Goal: Information Seeking & Learning: Learn about a topic

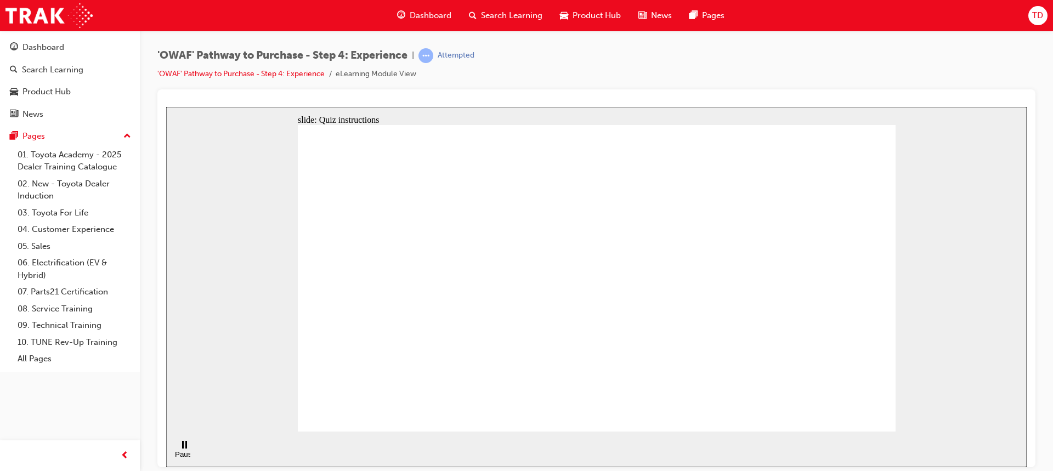
checkbox input "true"
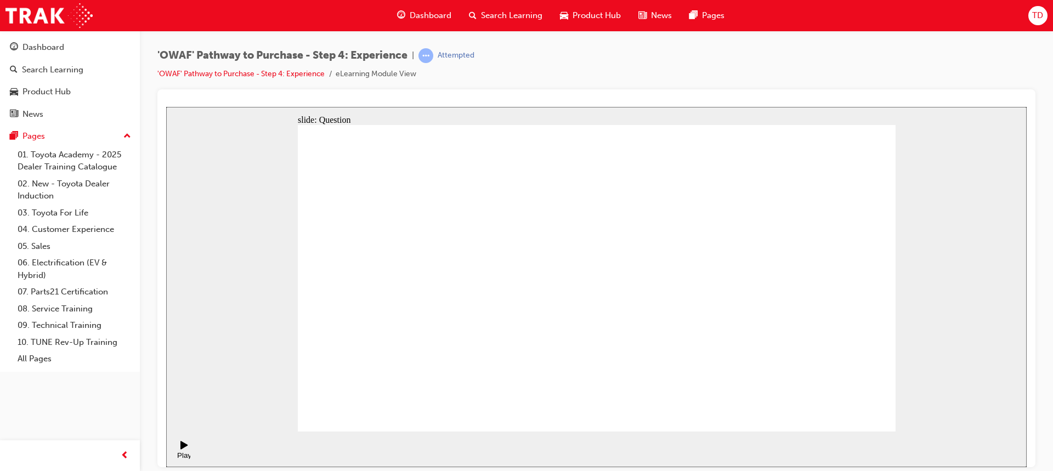
checkbox input "false"
checkbox input "true"
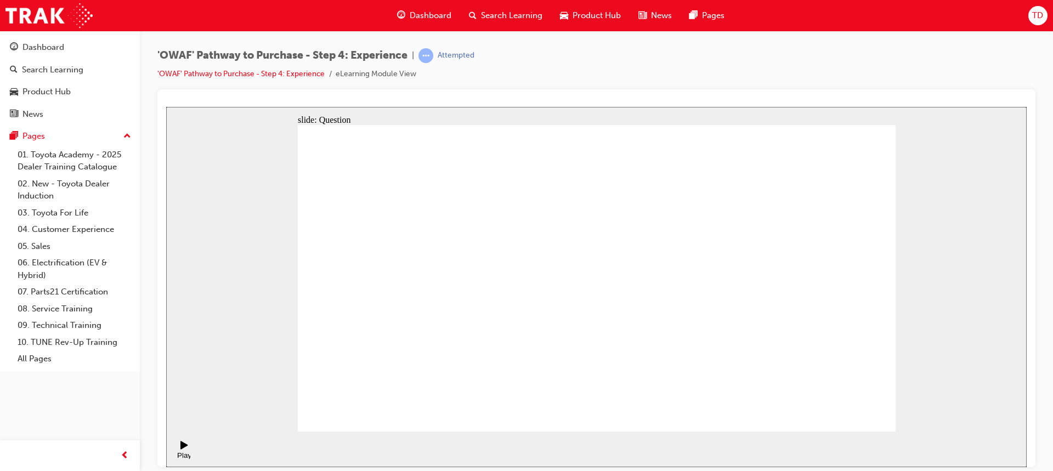
drag, startPoint x: 788, startPoint y: 321, endPoint x: 441, endPoint y: 340, distance: 347.5
drag, startPoint x: 776, startPoint y: 313, endPoint x: 434, endPoint y: 331, distance: 343.1
drag, startPoint x: 802, startPoint y: 335, endPoint x: 624, endPoint y: 350, distance: 178.2
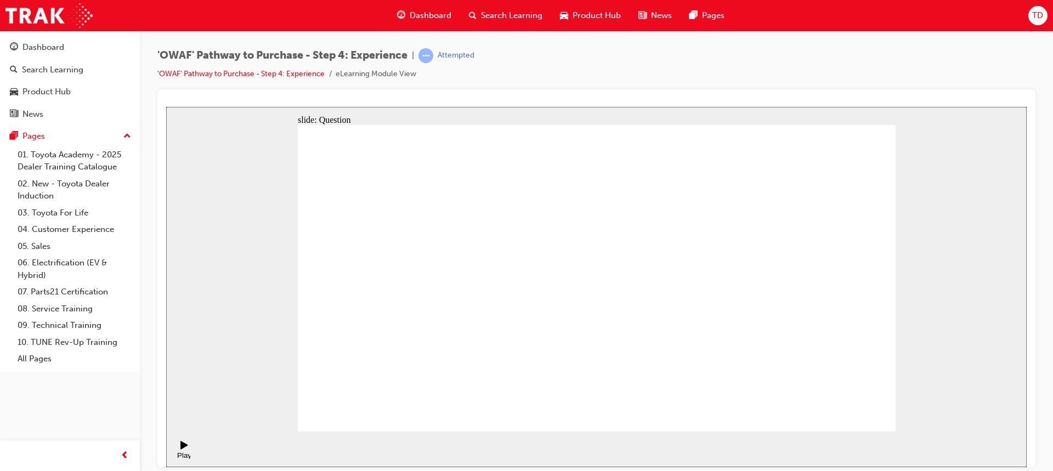
drag, startPoint x: 811, startPoint y: 337, endPoint x: 465, endPoint y: 366, distance: 347.7
drag, startPoint x: 794, startPoint y: 335, endPoint x: 627, endPoint y: 354, distance: 167.7
drag, startPoint x: 788, startPoint y: 339, endPoint x: 616, endPoint y: 355, distance: 172.9
drag, startPoint x: 791, startPoint y: 334, endPoint x: 435, endPoint y: 362, distance: 356.9
drag, startPoint x: 805, startPoint y: 327, endPoint x: 408, endPoint y: 334, distance: 396.9
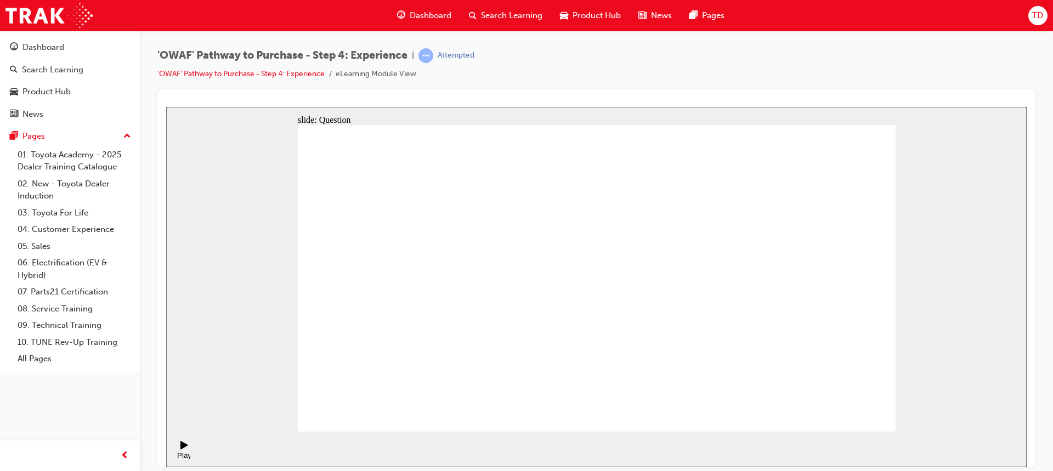
drag, startPoint x: 804, startPoint y: 330, endPoint x: 433, endPoint y: 317, distance: 371.9
drag, startPoint x: 793, startPoint y: 316, endPoint x: 400, endPoint y: 337, distance: 393.1
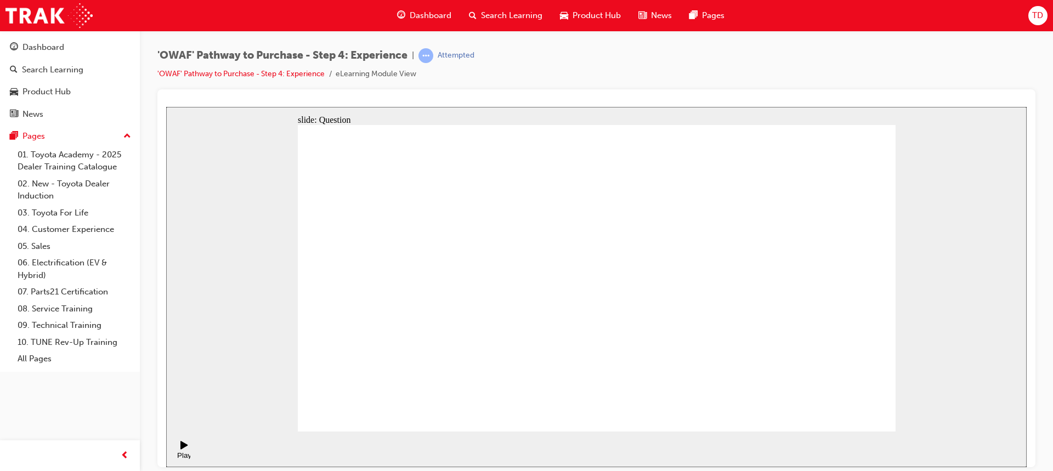
drag, startPoint x: 778, startPoint y: 315, endPoint x: 426, endPoint y: 328, distance: 352.2
drag, startPoint x: 795, startPoint y: 316, endPoint x: 430, endPoint y: 333, distance: 365.5
drag, startPoint x: 810, startPoint y: 314, endPoint x: 447, endPoint y: 336, distance: 364.1
drag, startPoint x: 814, startPoint y: 316, endPoint x: 616, endPoint y: 345, distance: 200.0
drag, startPoint x: 606, startPoint y: 325, endPoint x: 447, endPoint y: 338, distance: 160.1
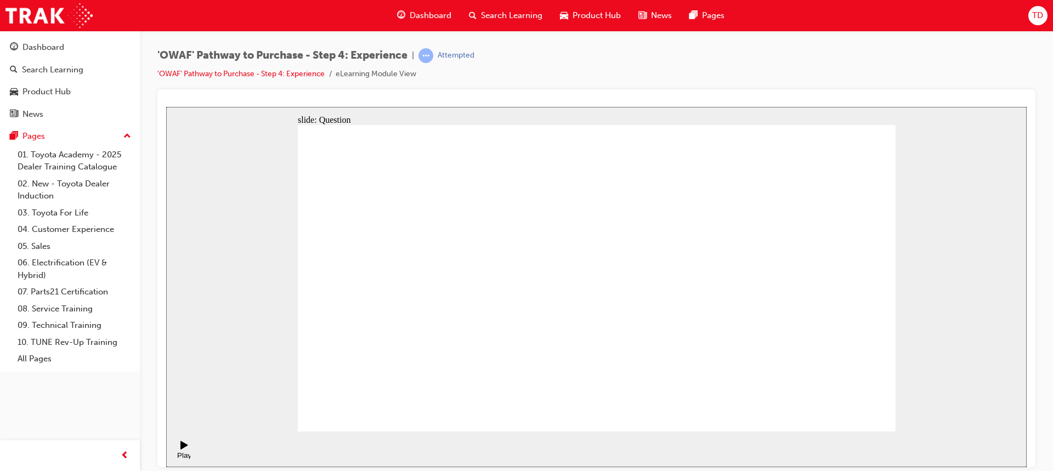
drag, startPoint x: 792, startPoint y: 317, endPoint x: 429, endPoint y: 331, distance: 363.2
drag, startPoint x: 853, startPoint y: 362, endPoint x: 772, endPoint y: 272, distance: 121.1
drag, startPoint x: 787, startPoint y: 370, endPoint x: 670, endPoint y: 281, distance: 147.0
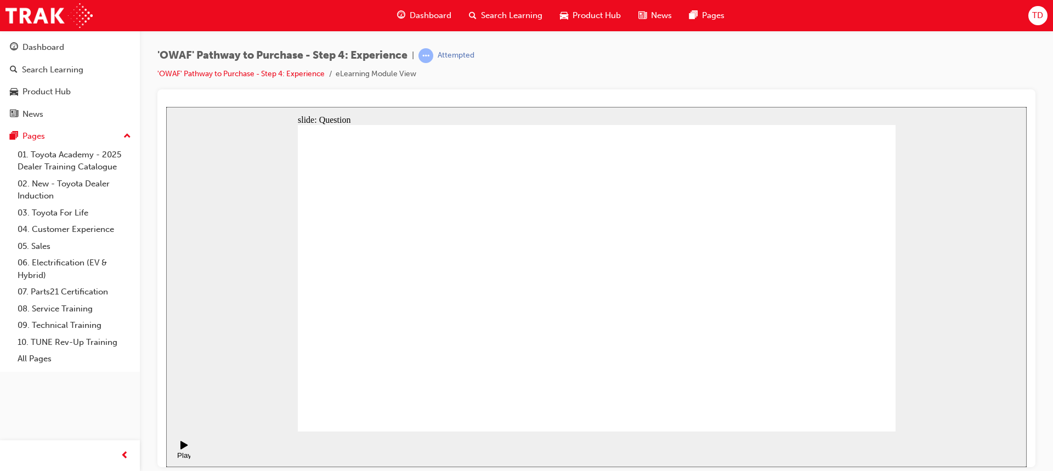
drag, startPoint x: 658, startPoint y: 367, endPoint x: 594, endPoint y: 270, distance: 115.9
drag, startPoint x: 587, startPoint y: 377, endPoint x: 716, endPoint y: 299, distance: 150.2
drag, startPoint x: 710, startPoint y: 363, endPoint x: 838, endPoint y: 291, distance: 146.5
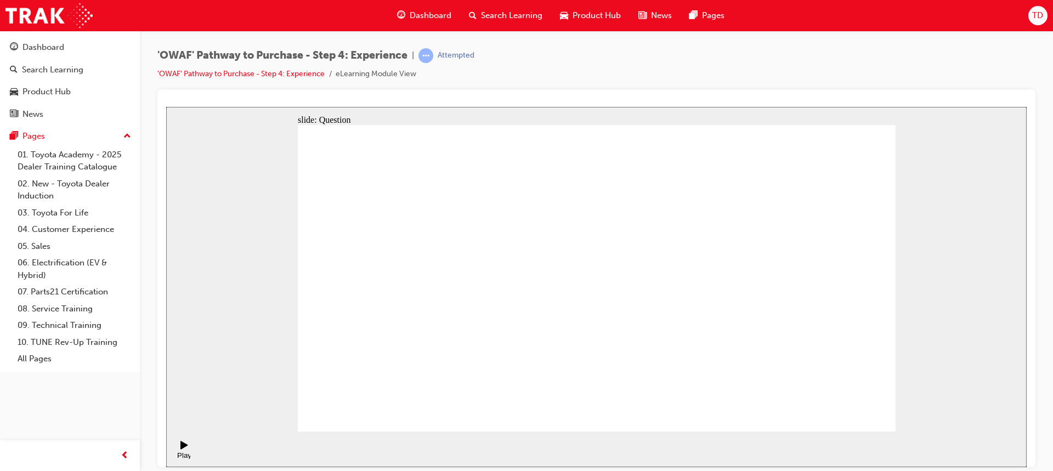
drag, startPoint x: 505, startPoint y: 374, endPoint x: 581, endPoint y: 238, distance: 156.1
drag, startPoint x: 697, startPoint y: 347, endPoint x: 740, endPoint y: 287, distance: 73.9
drag, startPoint x: 607, startPoint y: 345, endPoint x: 760, endPoint y: 246, distance: 183.1
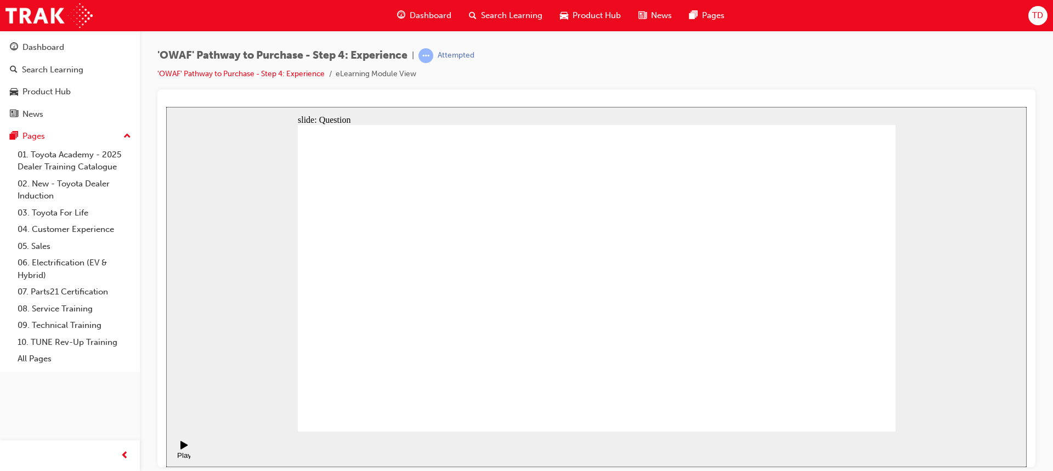
drag, startPoint x: 729, startPoint y: 244, endPoint x: 527, endPoint y: 371, distance: 237.9
drag, startPoint x: 679, startPoint y: 379, endPoint x: 740, endPoint y: 253, distance: 140.0
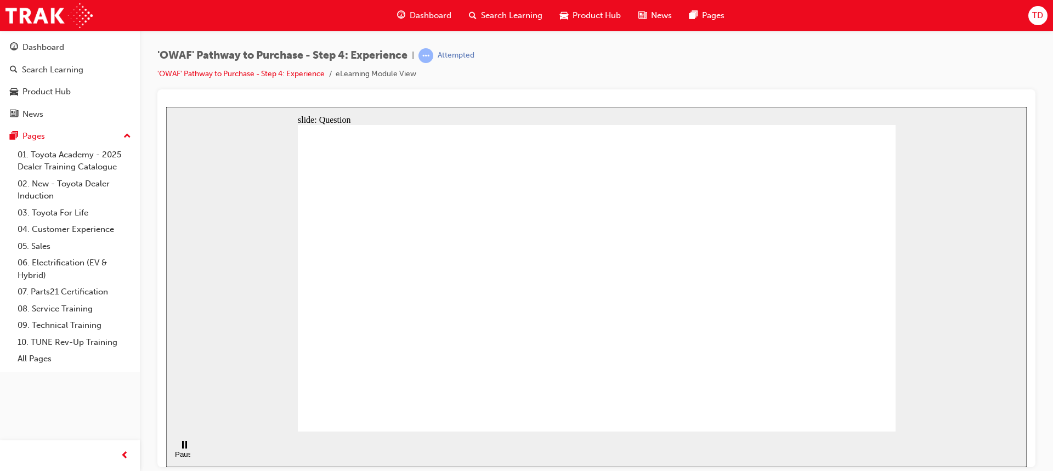
radio input "true"
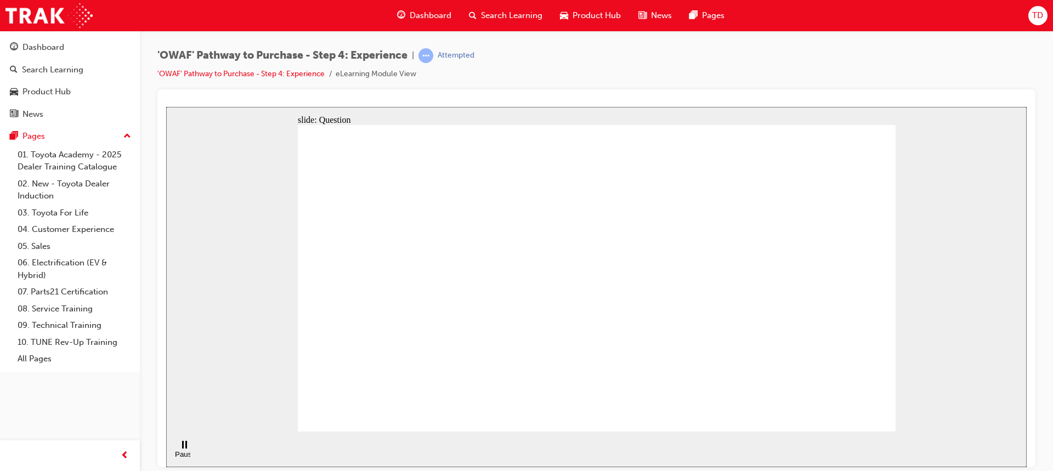
checkbox input "true"
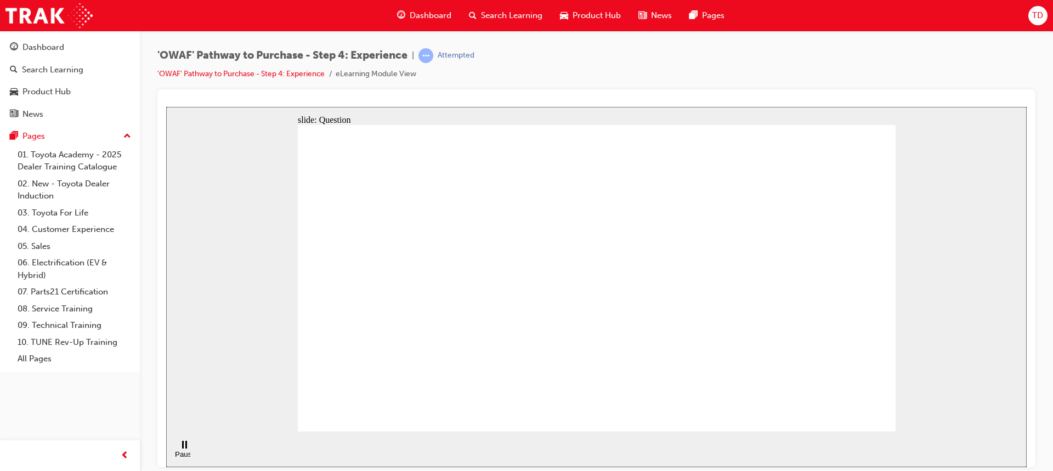
drag, startPoint x: 795, startPoint y: 304, endPoint x: 418, endPoint y: 316, distance: 377.3
drag, startPoint x: 777, startPoint y: 313, endPoint x: 392, endPoint y: 324, distance: 385.0
drag, startPoint x: 805, startPoint y: 318, endPoint x: 644, endPoint y: 331, distance: 161.7
drag, startPoint x: 803, startPoint y: 320, endPoint x: 451, endPoint y: 333, distance: 352.7
drag, startPoint x: 809, startPoint y: 335, endPoint x: 462, endPoint y: 349, distance: 347.3
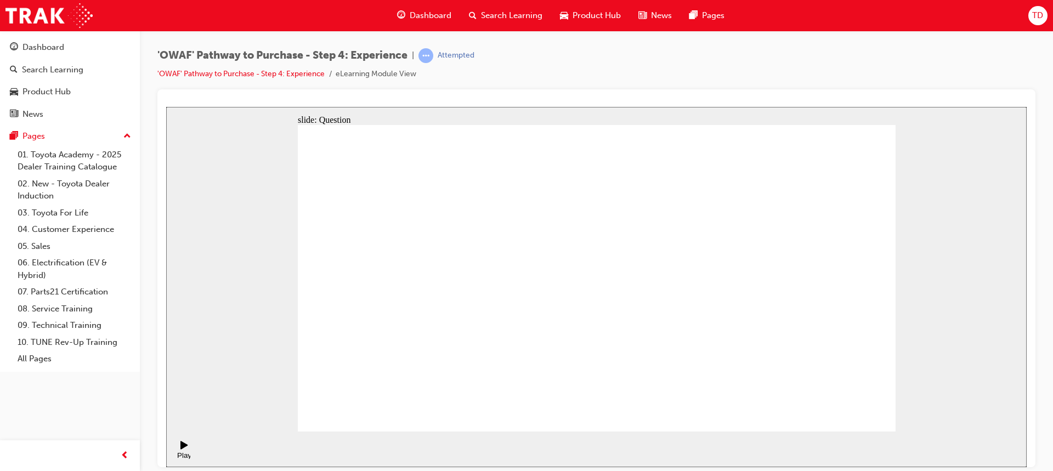
drag, startPoint x: 819, startPoint y: 328, endPoint x: 429, endPoint y: 334, distance: 390.3
drag, startPoint x: 787, startPoint y: 322, endPoint x: 441, endPoint y: 345, distance: 346.7
drag, startPoint x: 808, startPoint y: 340, endPoint x: 443, endPoint y: 344, distance: 365.1
drag, startPoint x: 592, startPoint y: 371, endPoint x: 715, endPoint y: 287, distance: 149.5
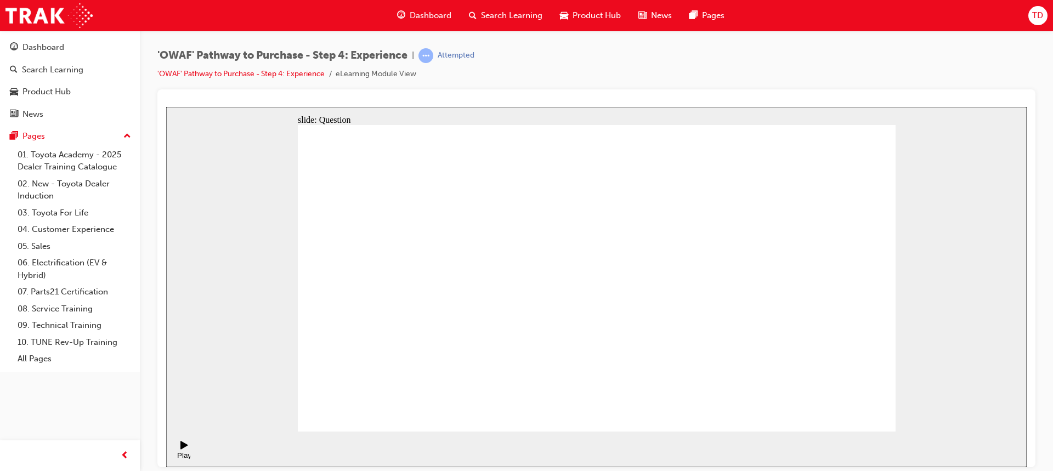
drag, startPoint x: 661, startPoint y: 343, endPoint x: 606, endPoint y: 268, distance: 92.9
drag, startPoint x: 723, startPoint y: 363, endPoint x: 854, endPoint y: 278, distance: 156.5
drag, startPoint x: 841, startPoint y: 373, endPoint x: 781, endPoint y: 295, distance: 98.8
drag, startPoint x: 787, startPoint y: 365, endPoint x: 664, endPoint y: 275, distance: 153.0
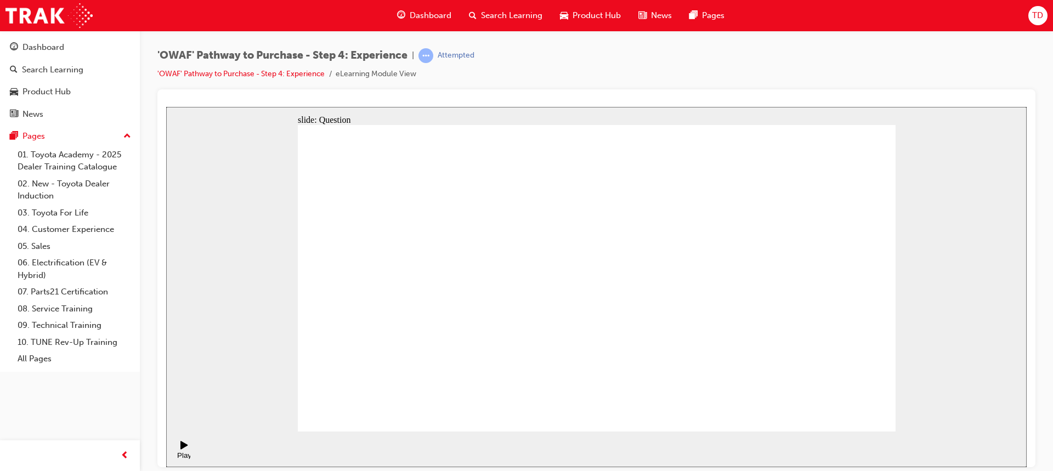
drag, startPoint x: 498, startPoint y: 374, endPoint x: 564, endPoint y: 247, distance: 142.7
drag, startPoint x: 673, startPoint y: 375, endPoint x: 726, endPoint y: 248, distance: 137.3
drag, startPoint x: 605, startPoint y: 343, endPoint x: 756, endPoint y: 266, distance: 170.4
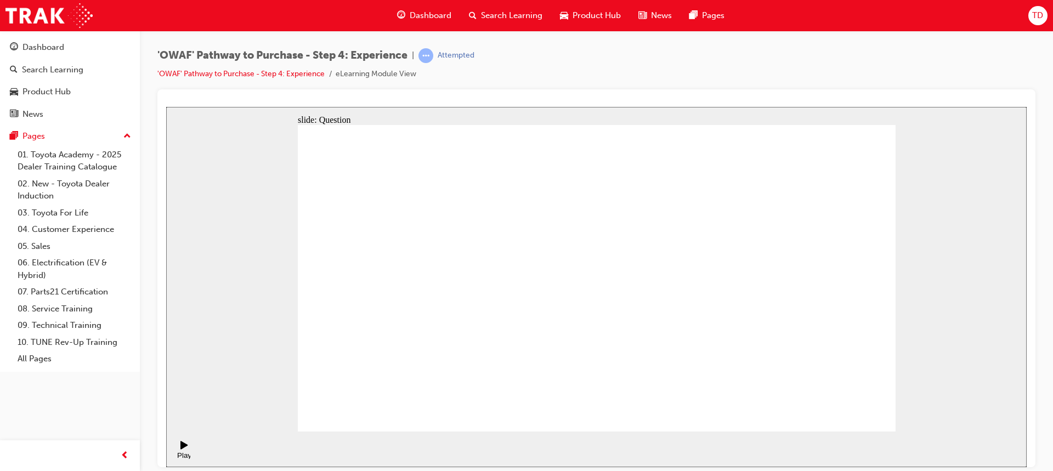
drag, startPoint x: 733, startPoint y: 282, endPoint x: 611, endPoint y: 346, distance: 138.5
drag, startPoint x: 756, startPoint y: 244, endPoint x: 642, endPoint y: 320, distance: 137.1
drag, startPoint x: 567, startPoint y: 252, endPoint x: 458, endPoint y: 394, distance: 179.0
drag, startPoint x: 481, startPoint y: 340, endPoint x: 559, endPoint y: 231, distance: 134.0
drag, startPoint x: 589, startPoint y: 348, endPoint x: 740, endPoint y: 248, distance: 181.1
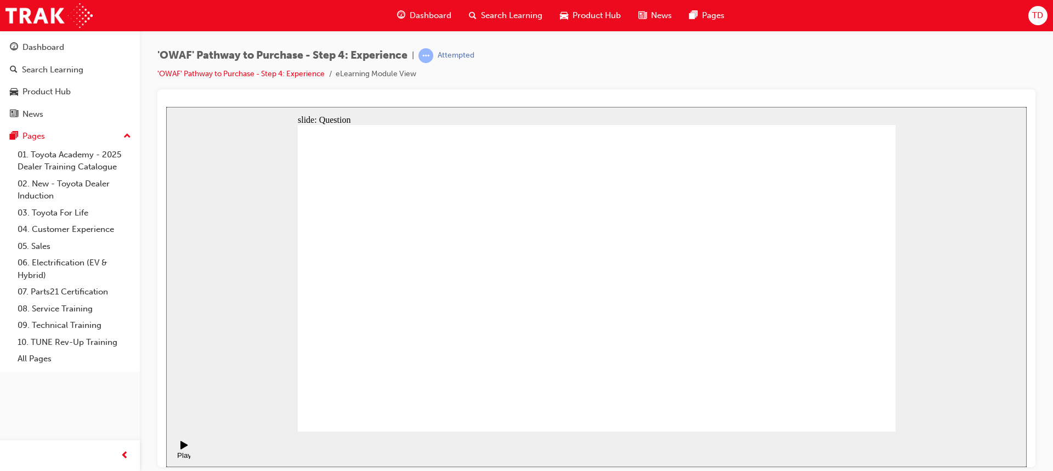
drag, startPoint x: 704, startPoint y: 373, endPoint x: 727, endPoint y: 276, distance: 100.3
radio input "true"
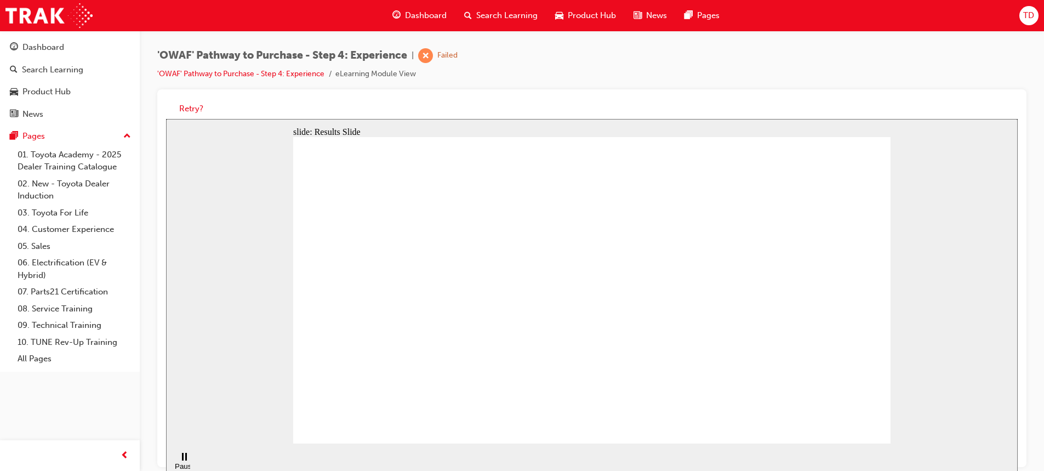
checkbox input "true"
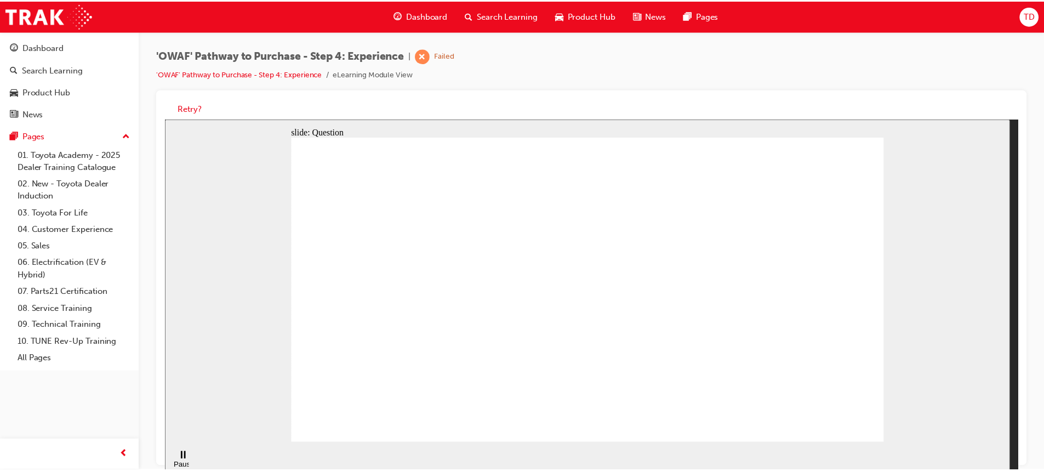
checkbox input "true"
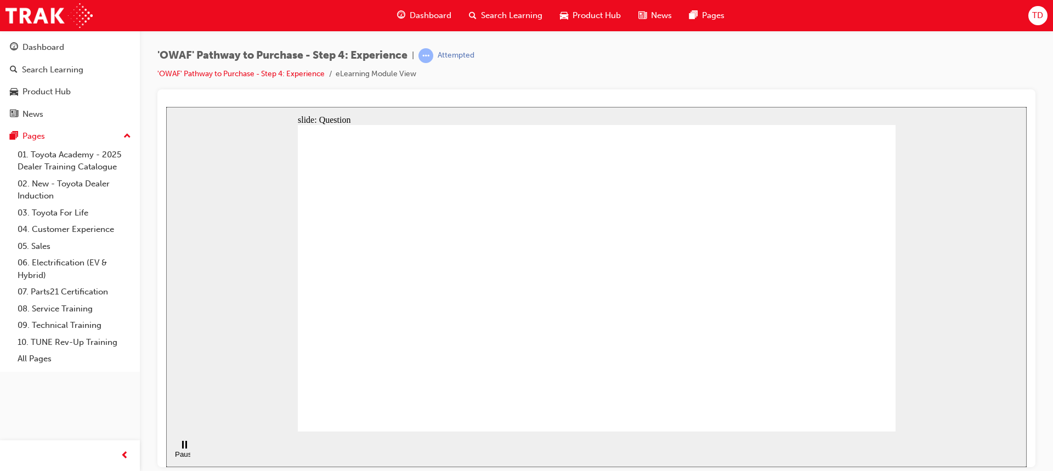
drag, startPoint x: 789, startPoint y: 293, endPoint x: 454, endPoint y: 309, distance: 335.3
drag, startPoint x: 809, startPoint y: 311, endPoint x: 483, endPoint y: 327, distance: 326.0
drag, startPoint x: 795, startPoint y: 315, endPoint x: 615, endPoint y: 329, distance: 180.9
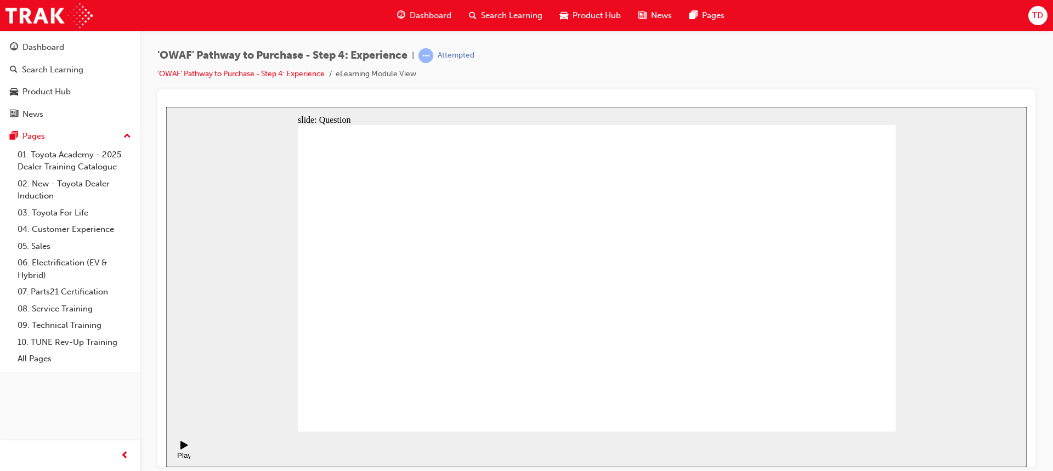
drag, startPoint x: 803, startPoint y: 316, endPoint x: 620, endPoint y: 337, distance: 183.7
drag, startPoint x: 804, startPoint y: 320, endPoint x: 425, endPoint y: 326, distance: 378.8
drag, startPoint x: 798, startPoint y: 317, endPoint x: 637, endPoint y: 331, distance: 161.2
drag, startPoint x: 812, startPoint y: 322, endPoint x: 428, endPoint y: 331, distance: 383.8
drag, startPoint x: 795, startPoint y: 320, endPoint x: 453, endPoint y: 335, distance: 342.9
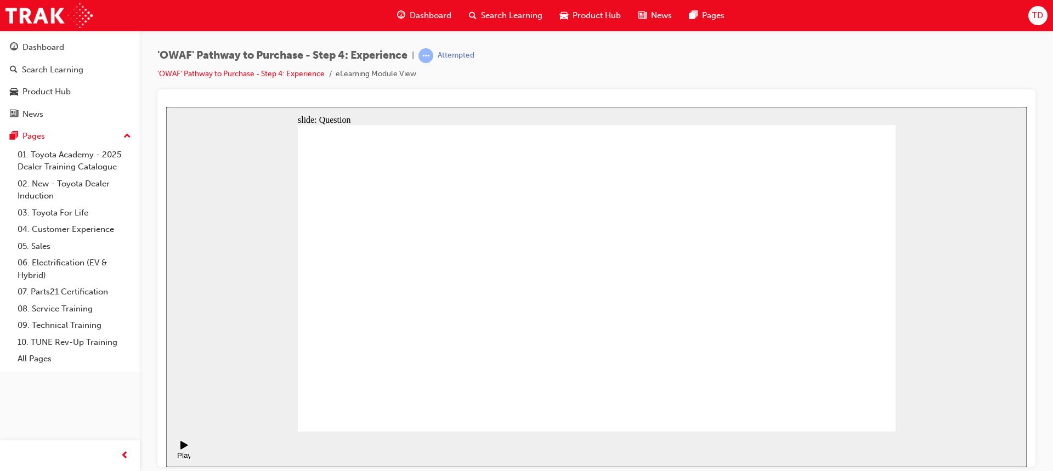
drag, startPoint x: 864, startPoint y: 365, endPoint x: 807, endPoint y: 276, distance: 105.7
drag, startPoint x: 580, startPoint y: 355, endPoint x: 704, endPoint y: 271, distance: 149.6
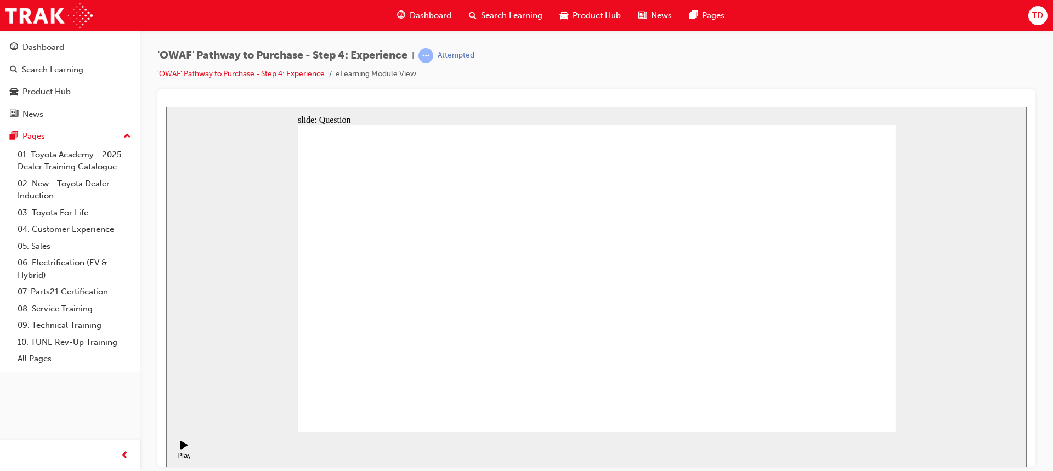
drag, startPoint x: 658, startPoint y: 349, endPoint x: 608, endPoint y: 252, distance: 109.3
drag, startPoint x: 720, startPoint y: 351, endPoint x: 851, endPoint y: 269, distance: 155.1
drag, startPoint x: 747, startPoint y: 328, endPoint x: 676, endPoint y: 265, distance: 95.1
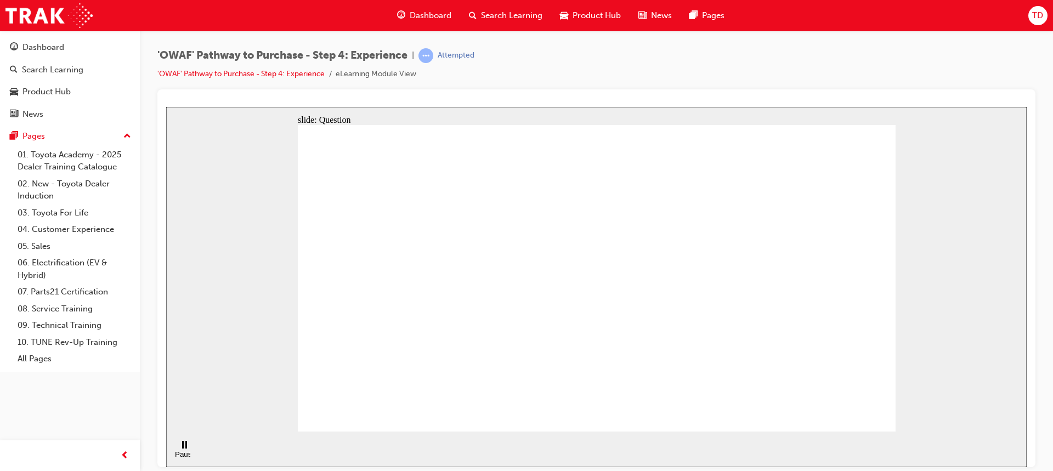
drag, startPoint x: 336, startPoint y: 242, endPoint x: 408, endPoint y: 247, distance: 72.5
drag, startPoint x: 482, startPoint y: 376, endPoint x: 551, endPoint y: 249, distance: 144.2
drag, startPoint x: 590, startPoint y: 372, endPoint x: 737, endPoint y: 244, distance: 195.0
drag, startPoint x: 708, startPoint y: 372, endPoint x: 754, endPoint y: 270, distance: 112.4
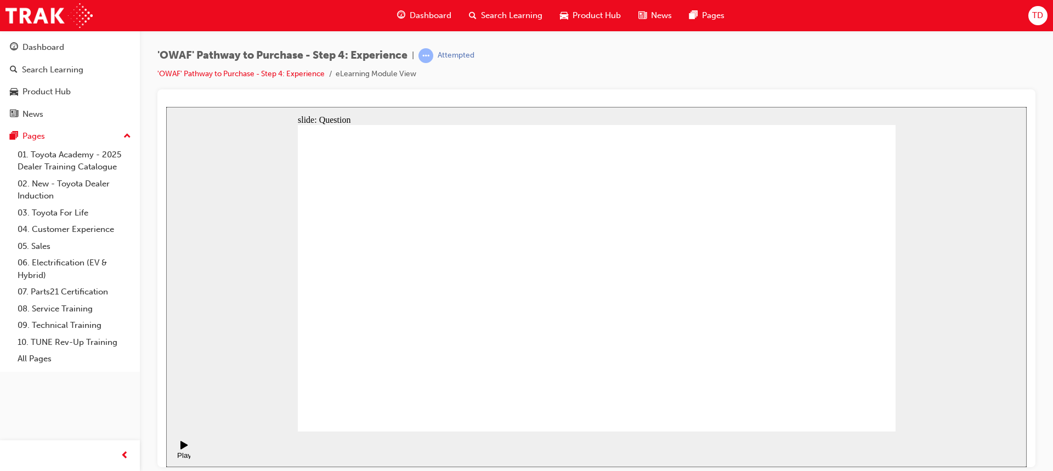
drag, startPoint x: 743, startPoint y: 280, endPoint x: 662, endPoint y: 402, distance: 147.0
drag, startPoint x: 727, startPoint y: 252, endPoint x: 578, endPoint y: 420, distance: 224.5
drag, startPoint x: 555, startPoint y: 246, endPoint x: 479, endPoint y: 382, distance: 155.6
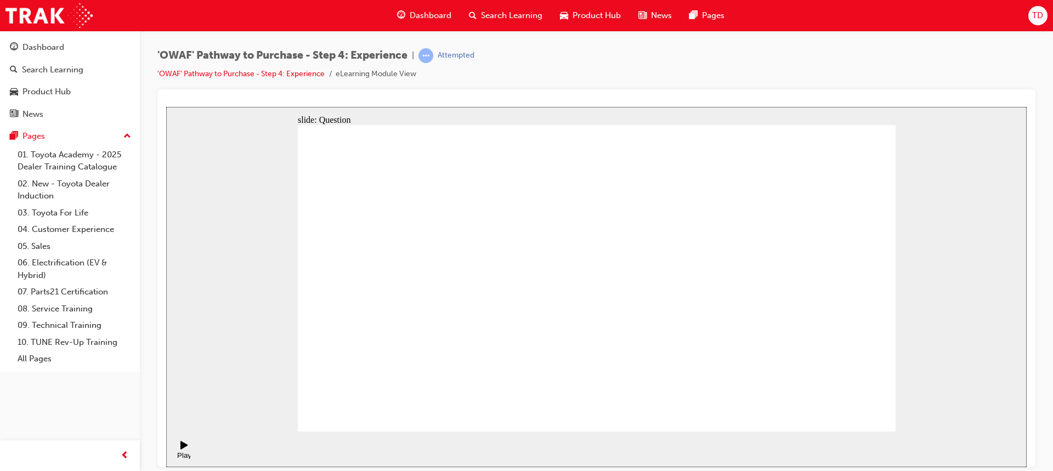
drag, startPoint x: 485, startPoint y: 373, endPoint x: 555, endPoint y: 247, distance: 143.8
drag, startPoint x: 622, startPoint y: 369, endPoint x: 755, endPoint y: 244, distance: 182.7
drag, startPoint x: 736, startPoint y: 246, endPoint x: 617, endPoint y: 384, distance: 181.9
drag, startPoint x: 607, startPoint y: 340, endPoint x: 764, endPoint y: 240, distance: 186.1
drag, startPoint x: 680, startPoint y: 342, endPoint x: 613, endPoint y: 339, distance: 67.5
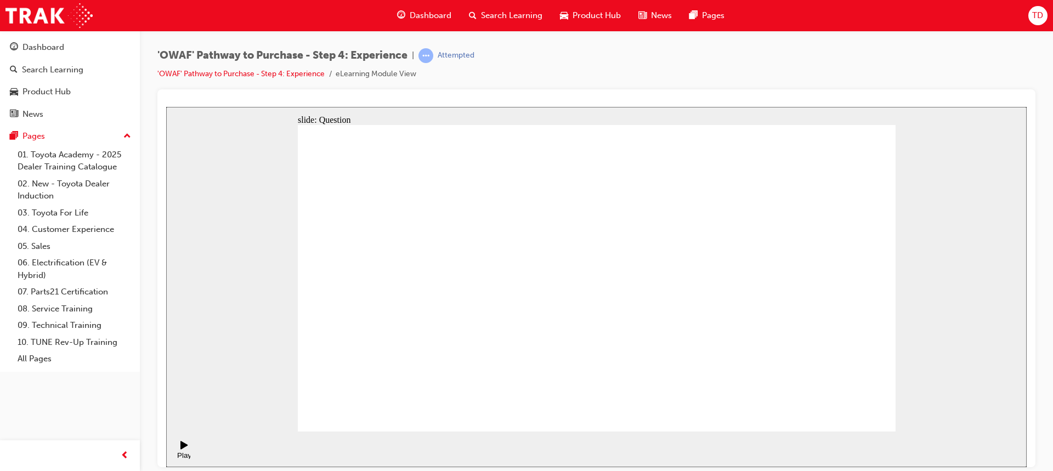
drag, startPoint x: 679, startPoint y: 380, endPoint x: 725, endPoint y: 282, distance: 108.2
radio input "true"
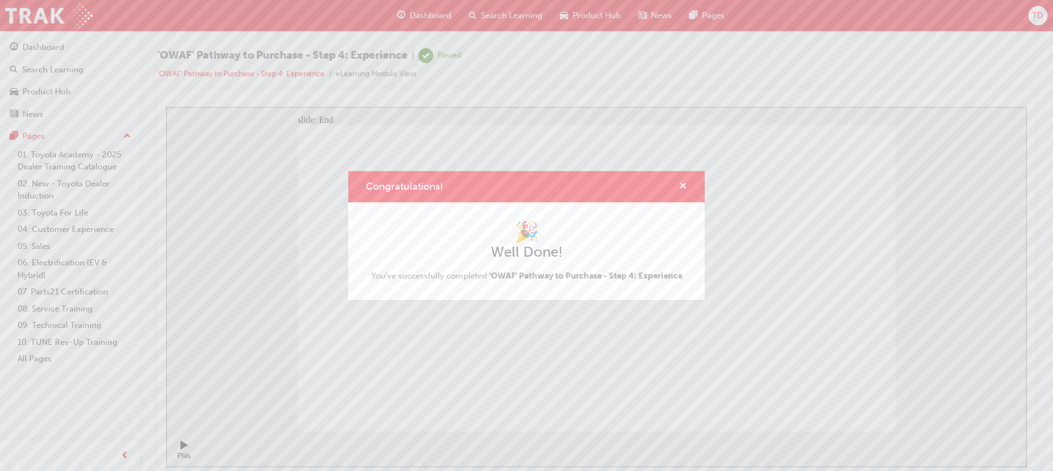
click at [681, 189] on span "cross-icon" at bounding box center [683, 187] width 8 height 10
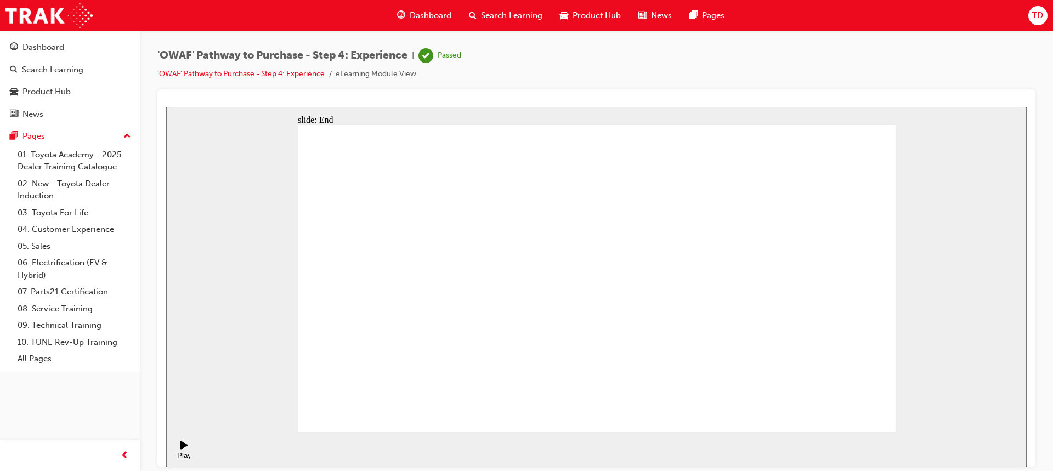
click at [403, 20] on span "guage-icon" at bounding box center [401, 16] width 8 height 14
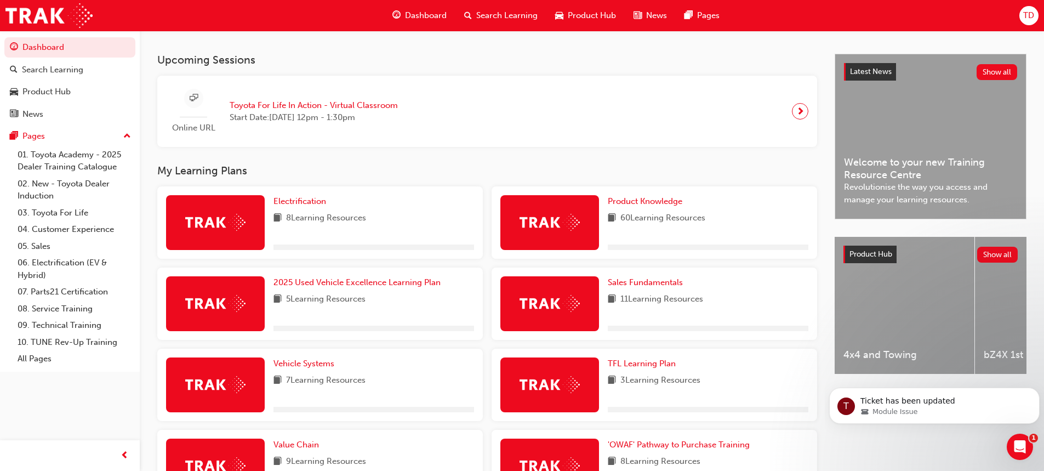
scroll to position [396, 0]
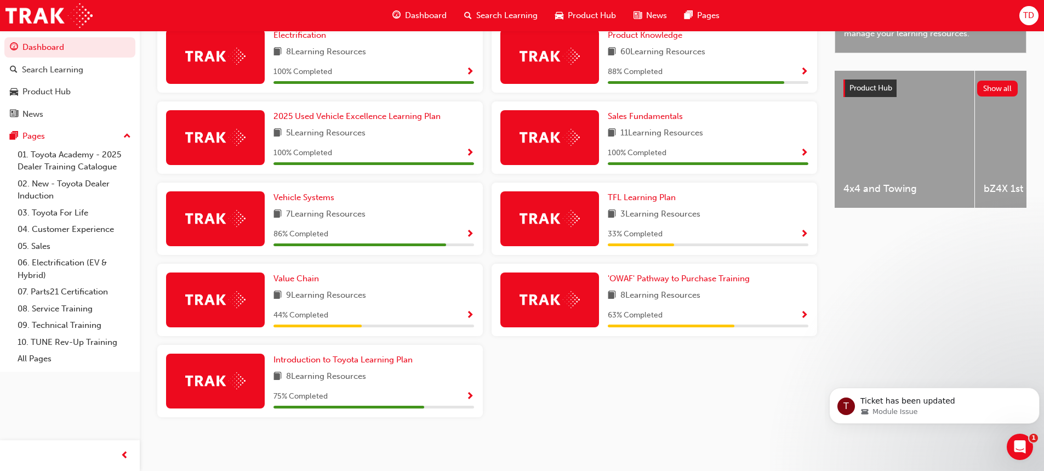
click at [651, 271] on div "'OWAF' Pathway to Purchase Training 8 Learning Resources 63 % Completed" at bounding box center [655, 300] width 326 height 72
click at [654, 275] on span "'OWAF' Pathway to Purchase Training" at bounding box center [679, 279] width 142 height 10
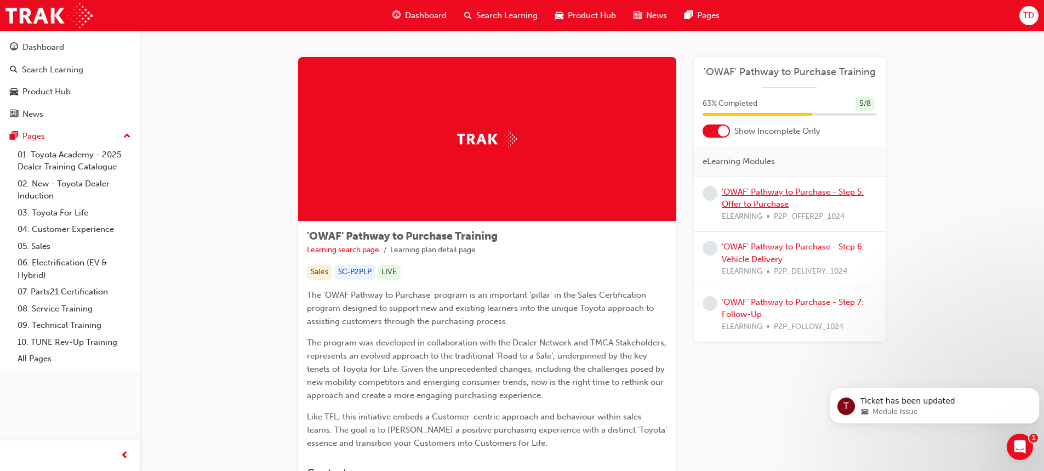
click at [732, 195] on link "'OWAF' Pathway to Purchase - Step 5: Offer to Purchase" at bounding box center [793, 198] width 142 height 22
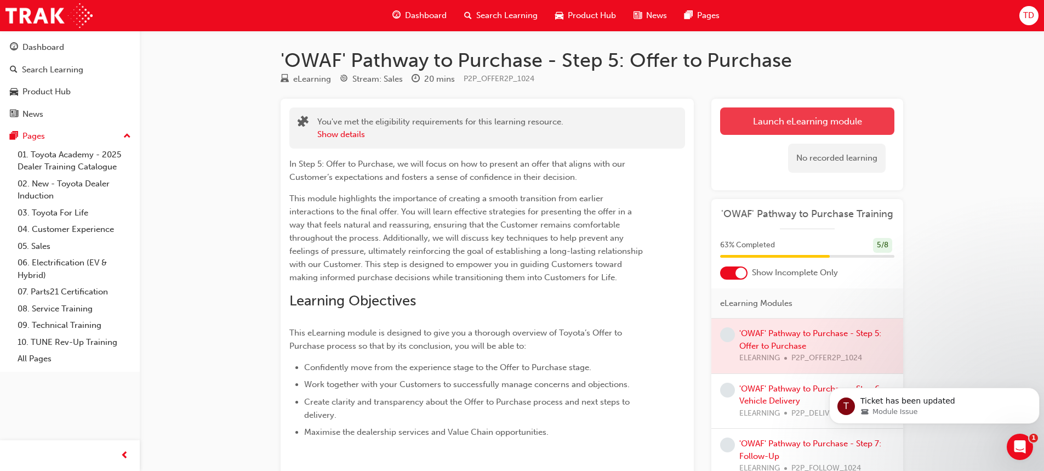
click at [764, 130] on link "Launch eLearning module" at bounding box center [807, 120] width 174 height 27
